Goal: Browse casually

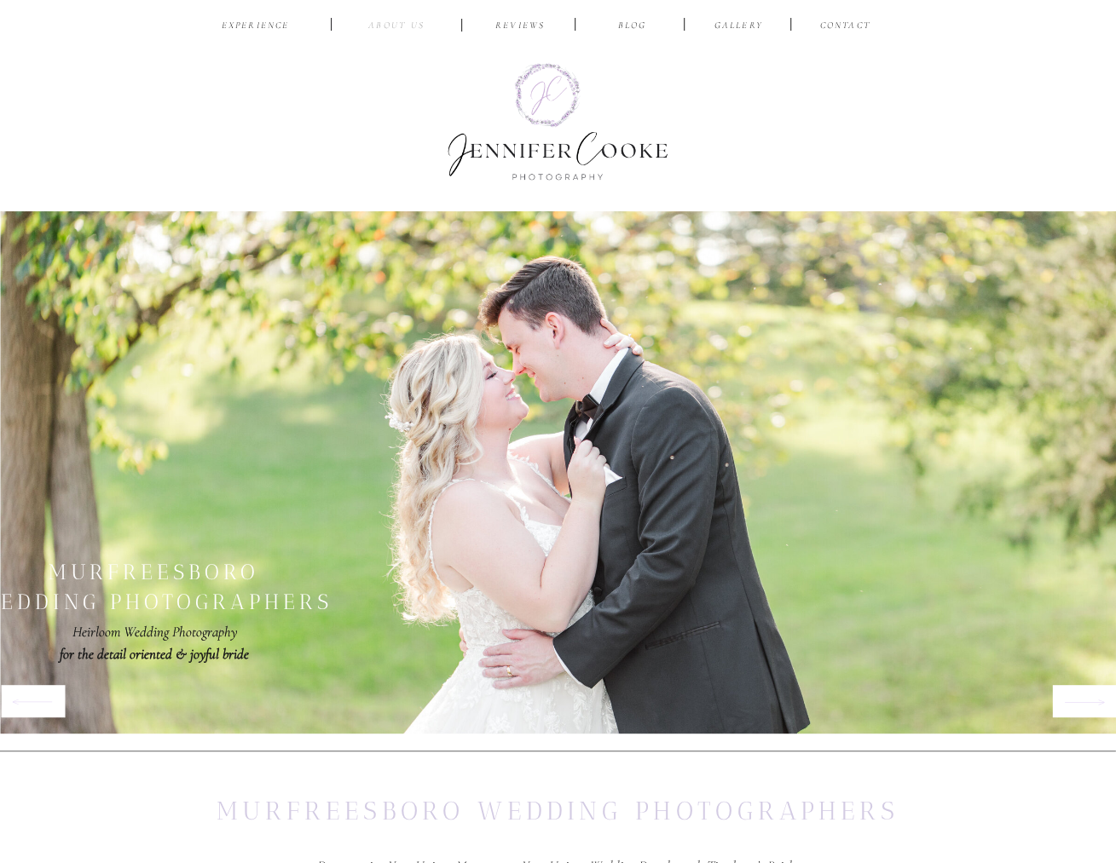
click at [398, 31] on nav "ABOUT US" at bounding box center [396, 27] width 81 height 16
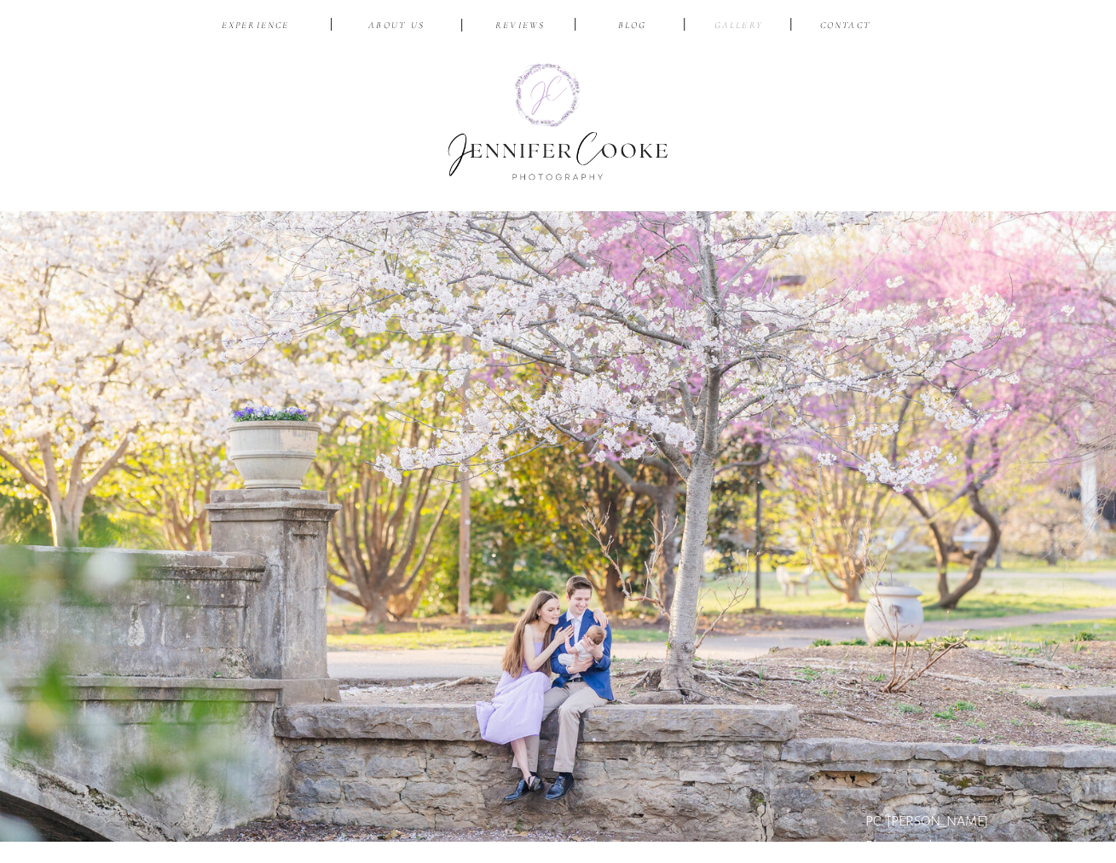
click at [736, 29] on nav "Gallery" at bounding box center [738, 27] width 57 height 16
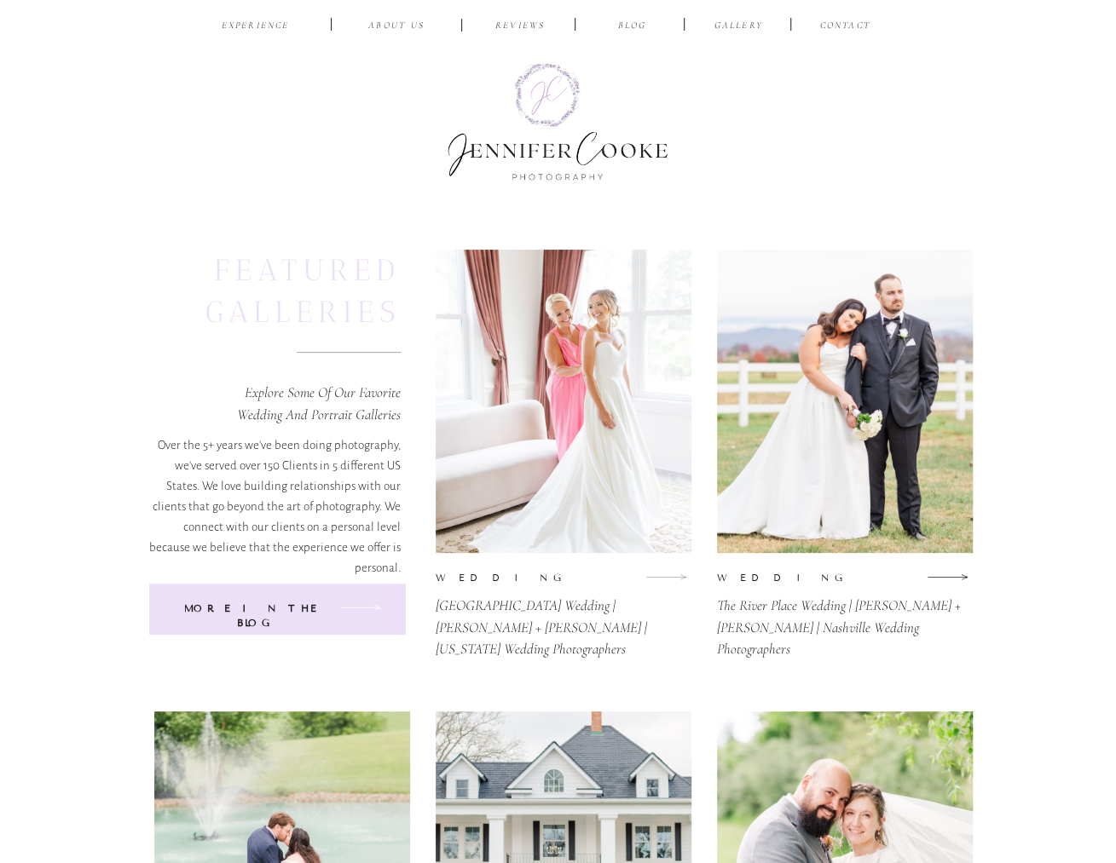
click at [672, 578] on icon at bounding box center [666, 577] width 42 height 20
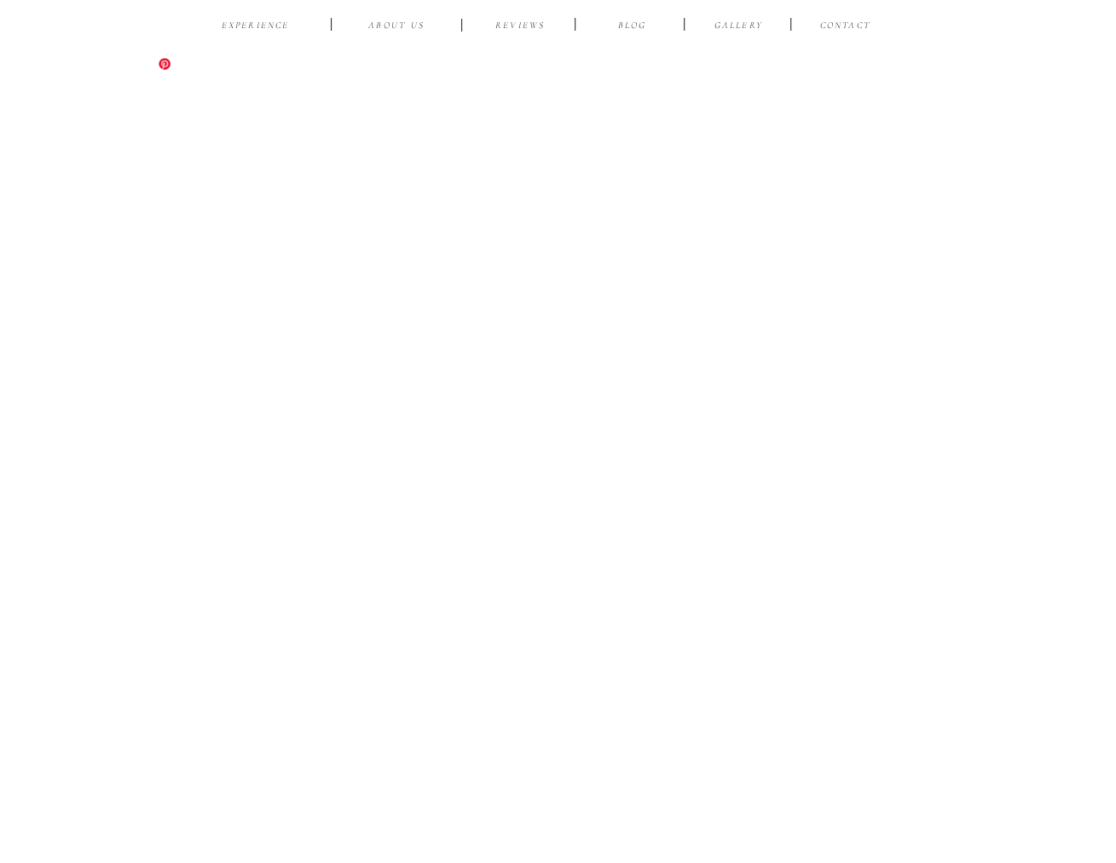
scroll to position [26590, 0]
